Goal: Find specific page/section: Find specific page/section

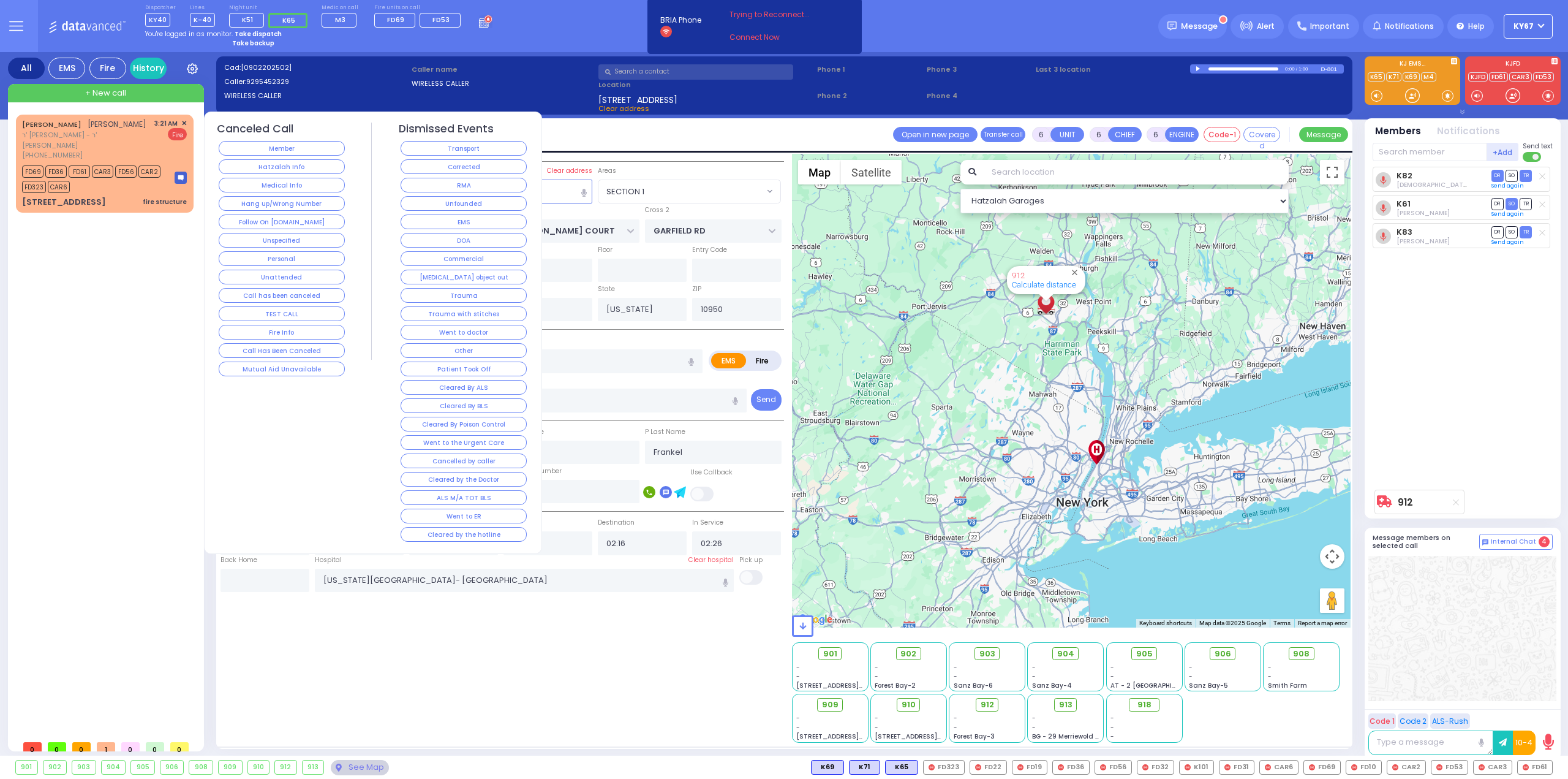
select select "SECTION 1"
select select "Year"
select select "[DEMOGRAPHIC_DATA]"
click at [421, 170] on button "Corrected" at bounding box center [464, 167] width 126 height 15
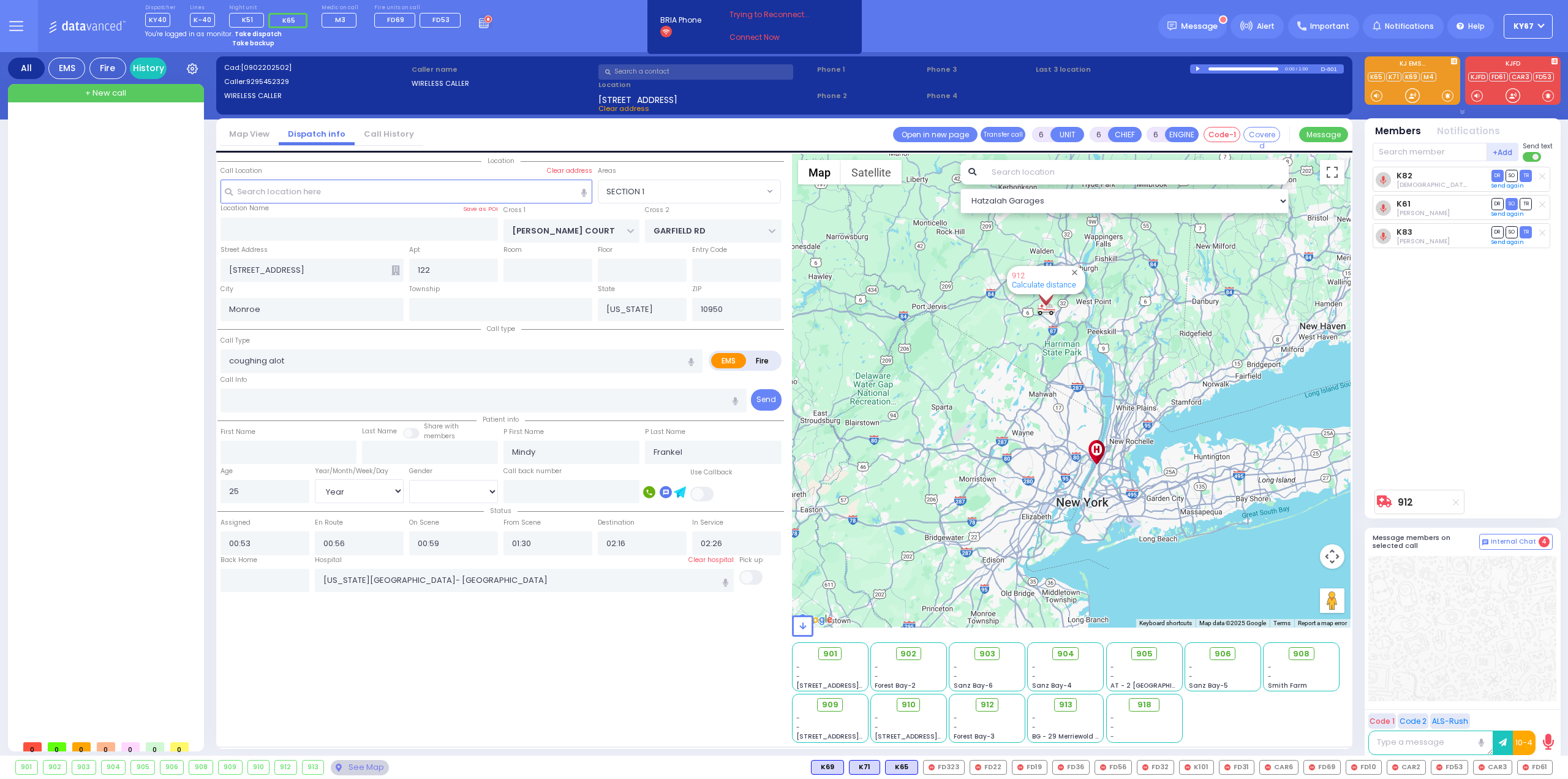
click at [14, 28] on icon at bounding box center [16, 26] width 14 height 14
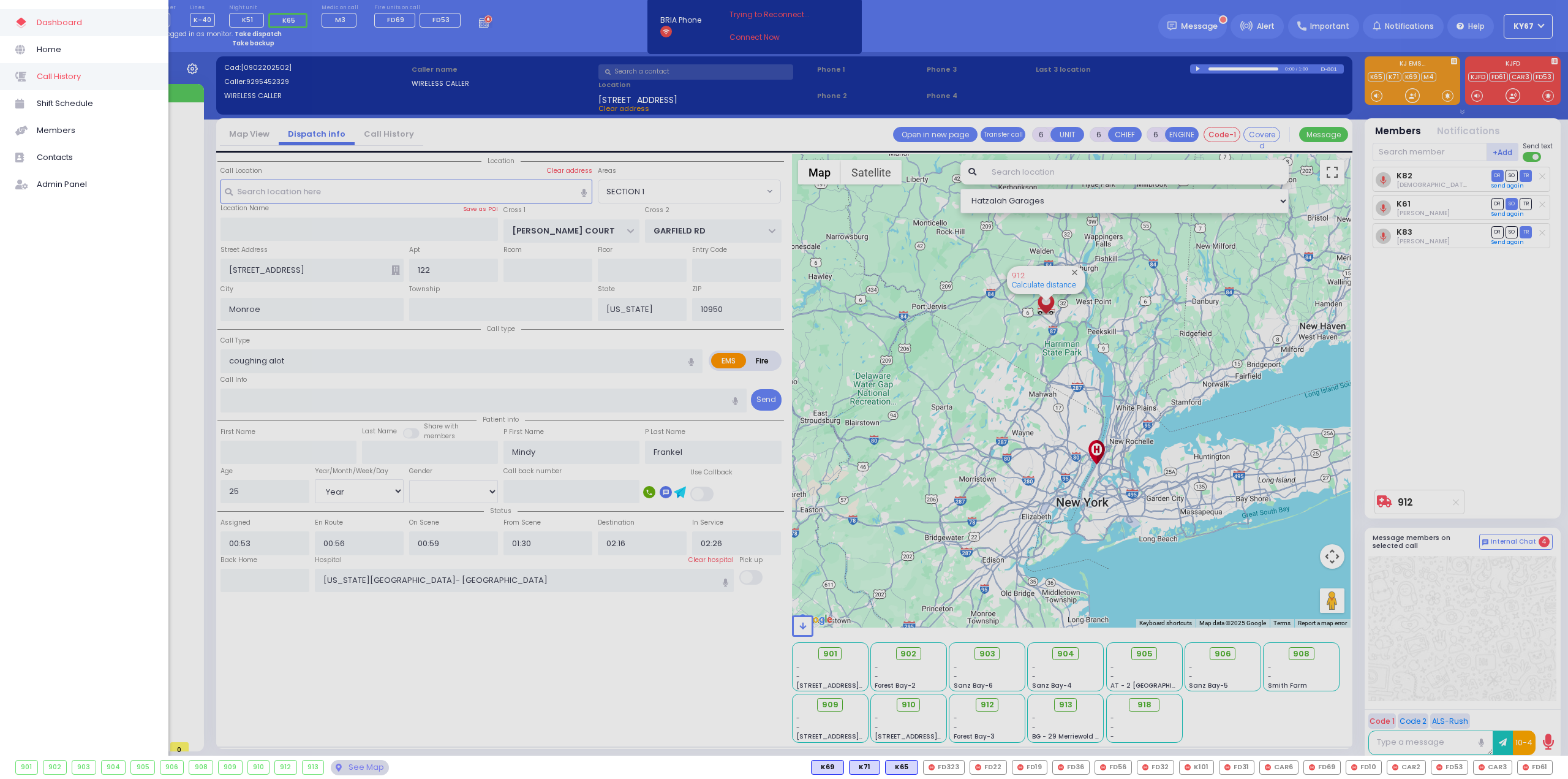
click at [52, 78] on span "Call History" at bounding box center [95, 76] width 116 height 16
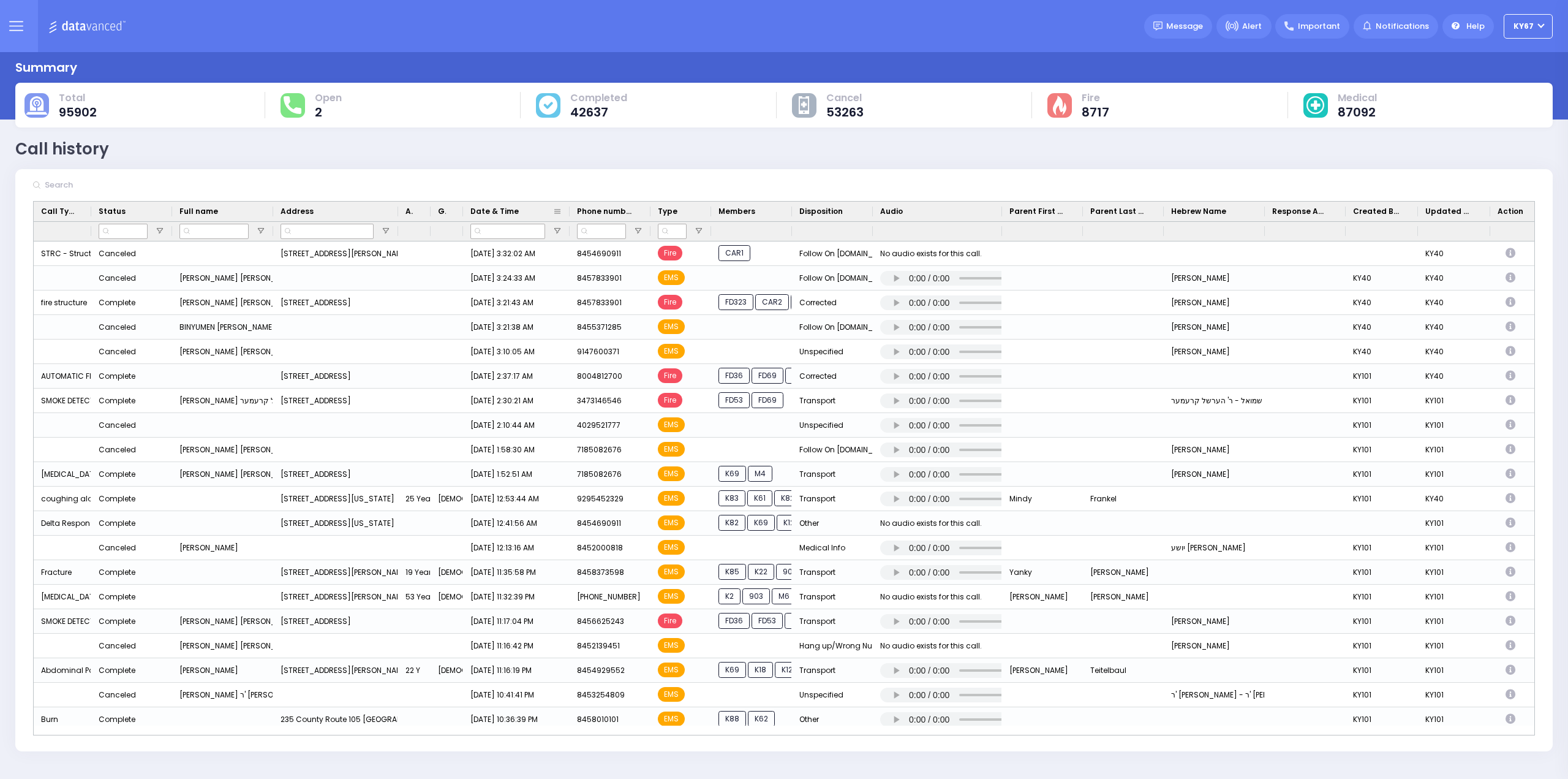
drag, startPoint x: 523, startPoint y: 211, endPoint x: 570, endPoint y: 209, distance: 47.0
click at [570, 209] on div at bounding box center [570, 211] width 5 height 19
click at [17, 36] on button at bounding box center [16, 26] width 44 height 52
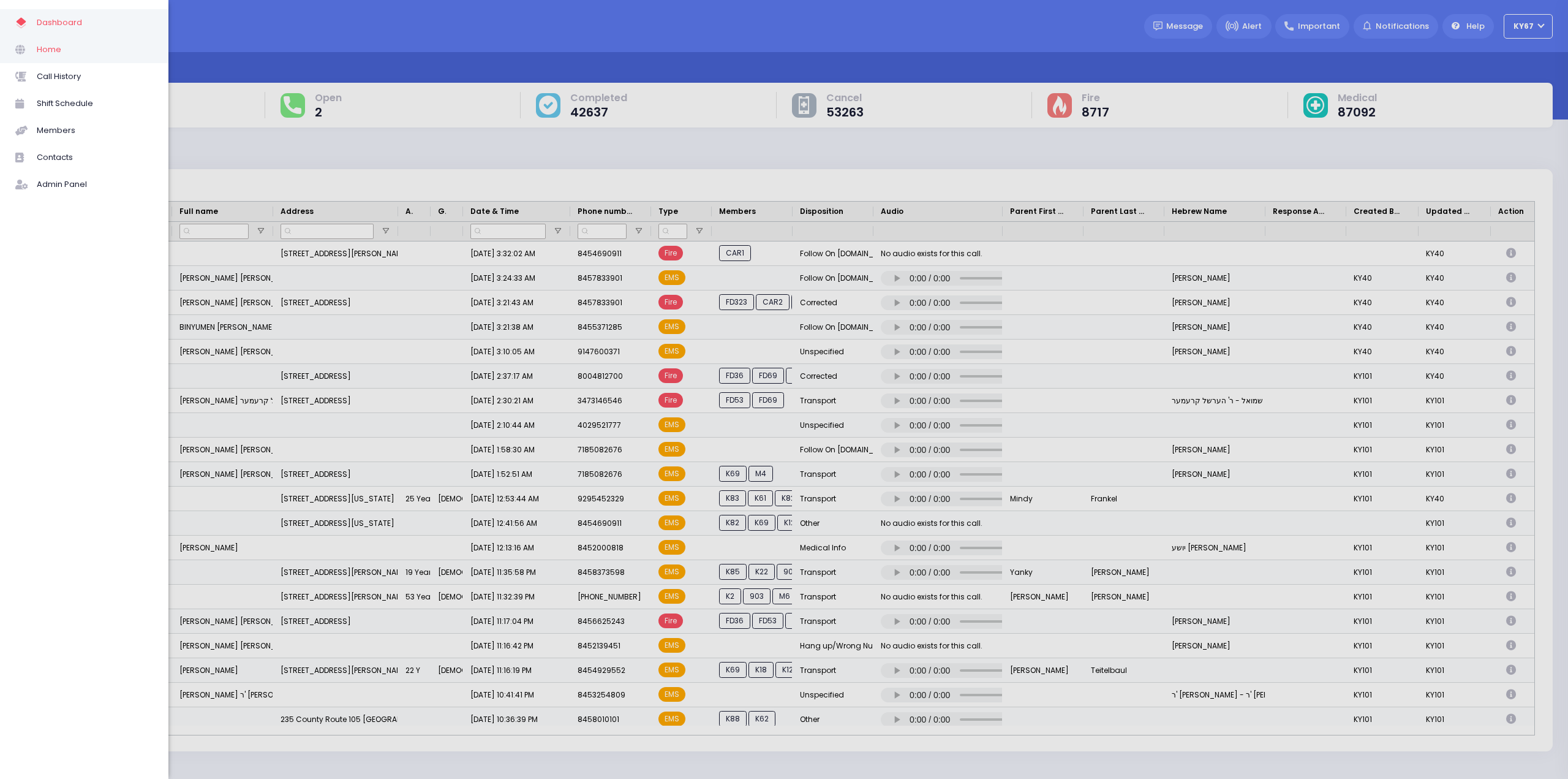
click at [39, 48] on span "Home" at bounding box center [95, 49] width 116 height 16
